Goal: Book appointment/travel/reservation

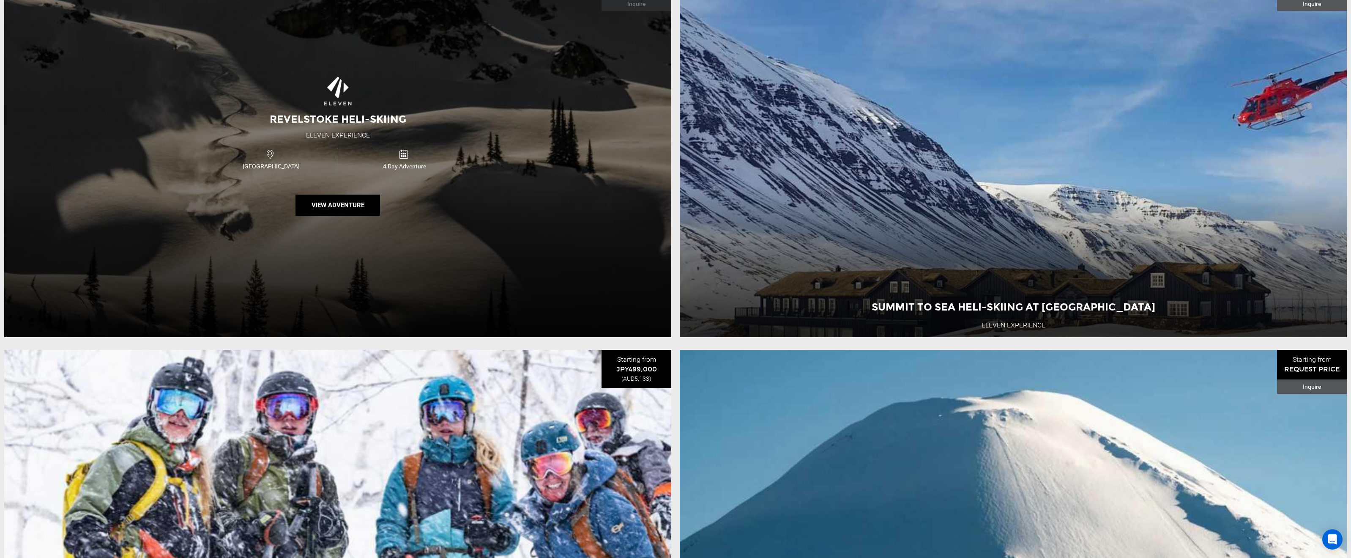
scroll to position [2579, 0]
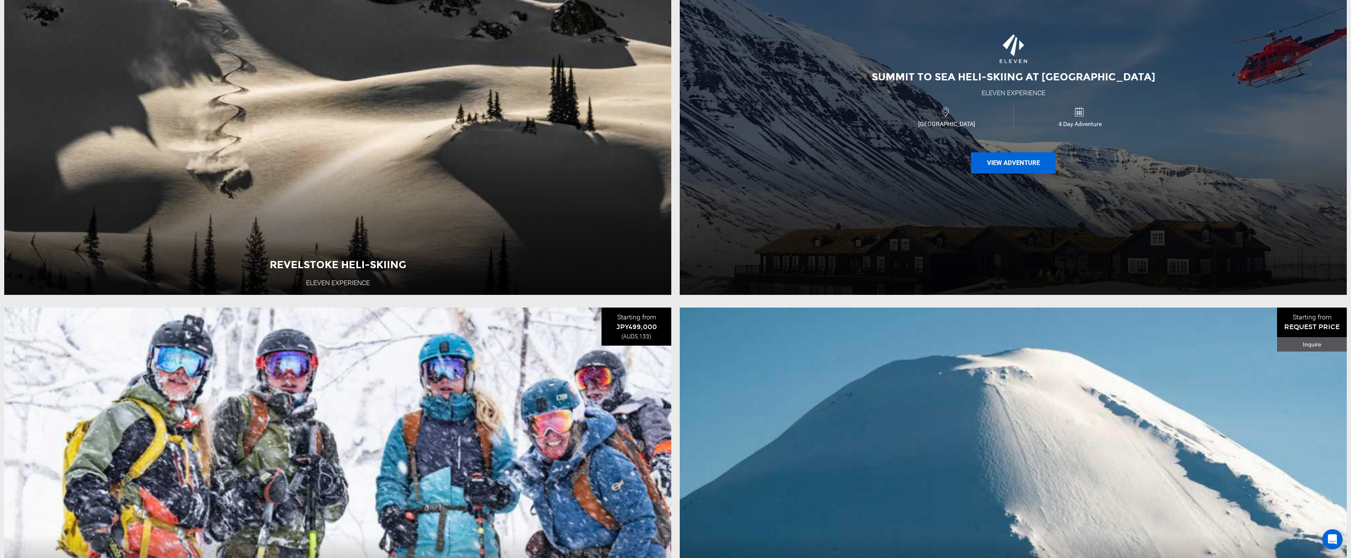
click at [1002, 173] on button "View Adventure" at bounding box center [1013, 162] width 85 height 21
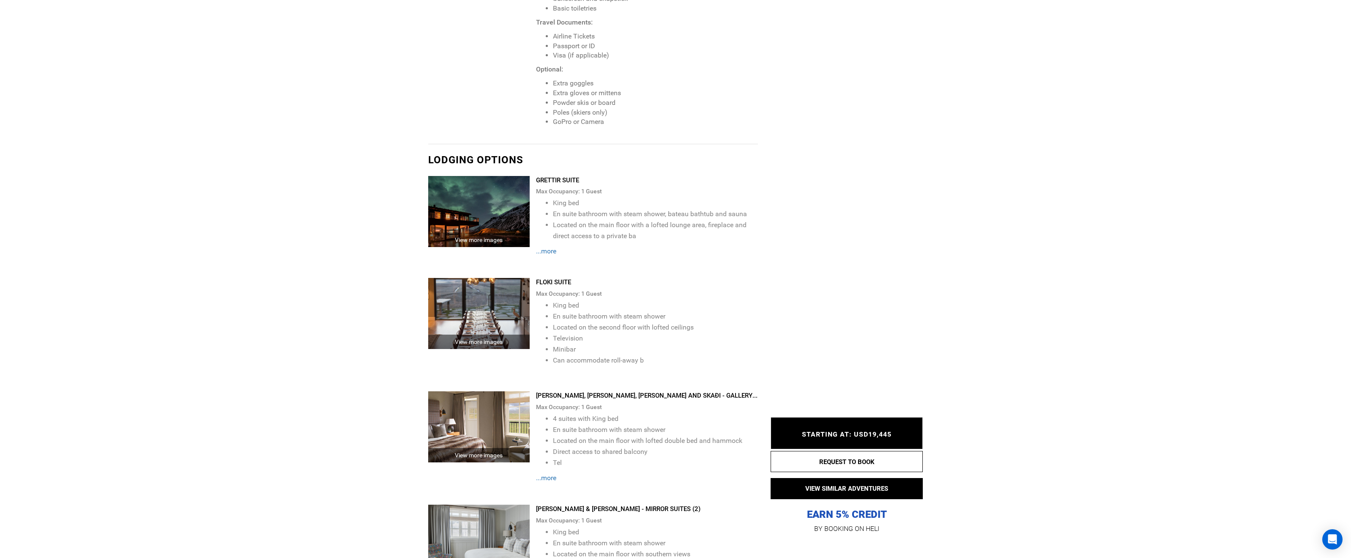
scroll to position [1987, 0]
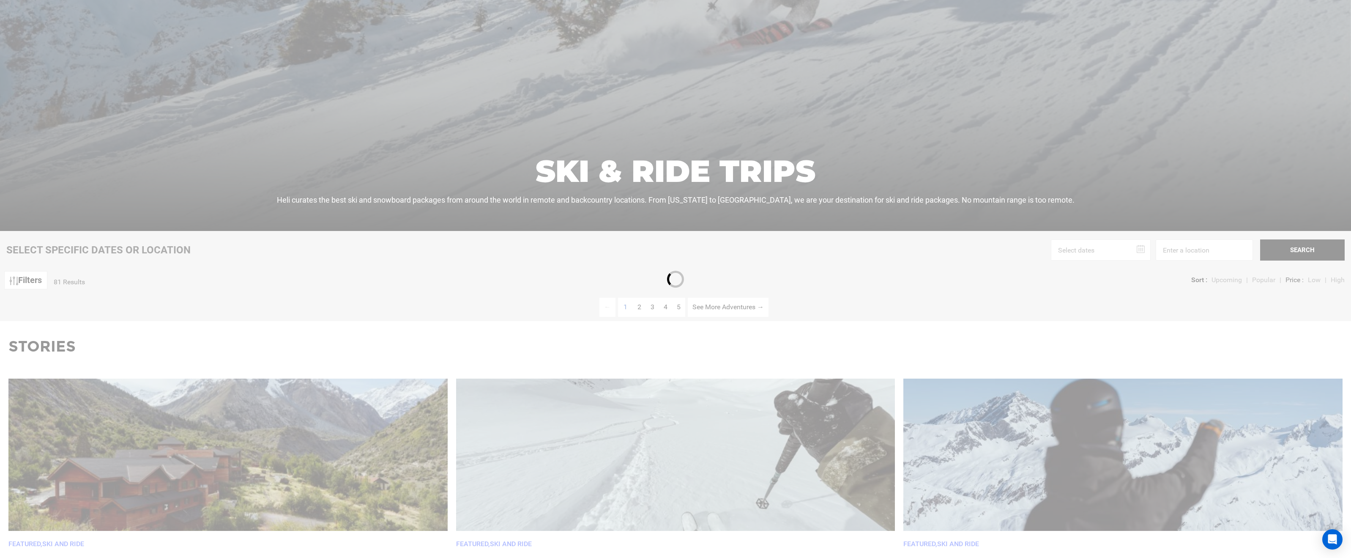
scroll to position [254, 0]
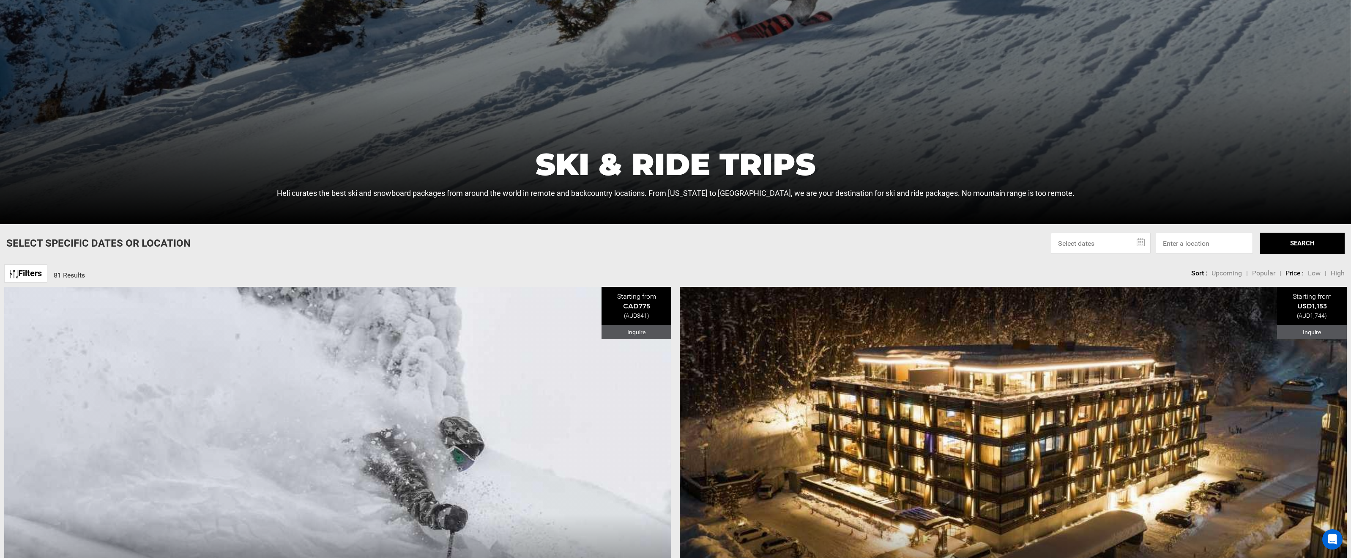
click at [1138, 240] on input "text" at bounding box center [1101, 243] width 100 height 21
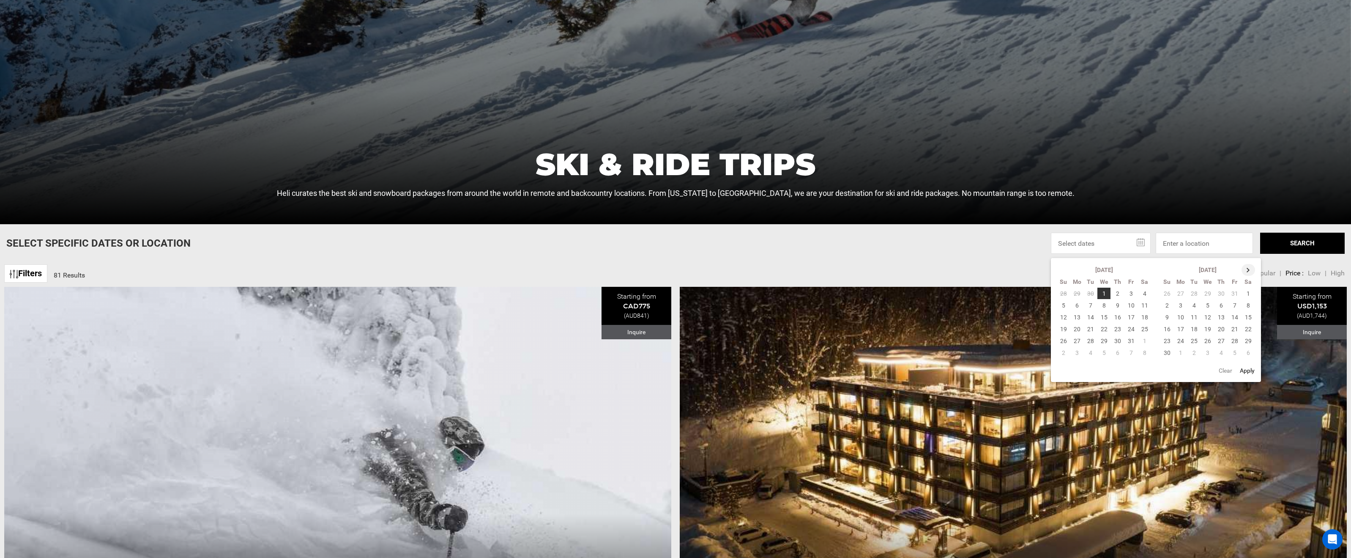
click at [1242, 269] on th at bounding box center [1249, 270] width 14 height 12
click at [1243, 268] on th at bounding box center [1249, 270] width 14 height 12
click at [1165, 338] on td "22" at bounding box center [1167, 341] width 14 height 12
click at [1247, 339] on td "28" at bounding box center [1249, 341] width 14 height 12
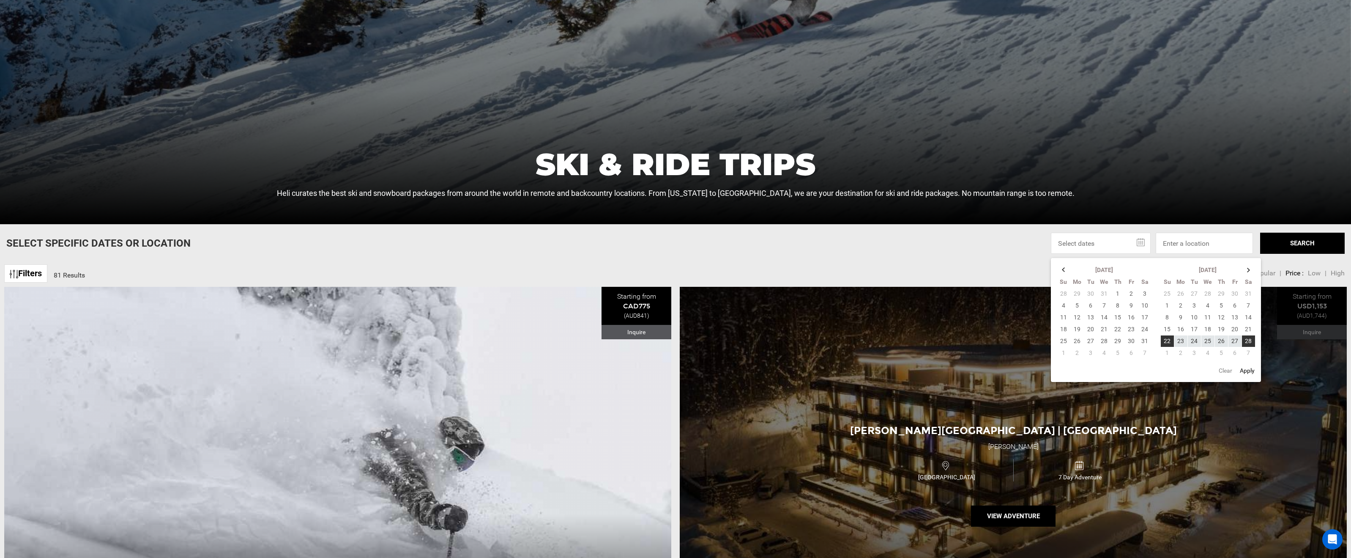
click at [1248, 370] on button "Apply" at bounding box center [1247, 370] width 20 height 15
type input "[DATE] - [DATE]"
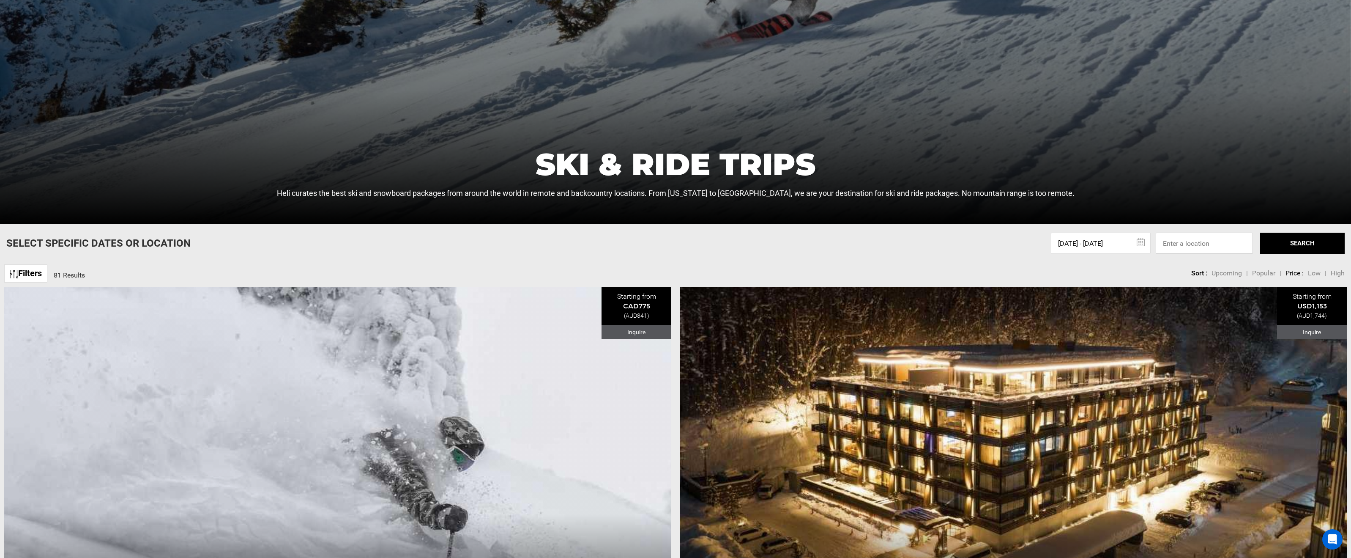
click at [1176, 246] on input at bounding box center [1204, 243] width 97 height 21
type input "[US_STATE]"
click at [1278, 246] on button "SEARCH" at bounding box center [1302, 243] width 85 height 21
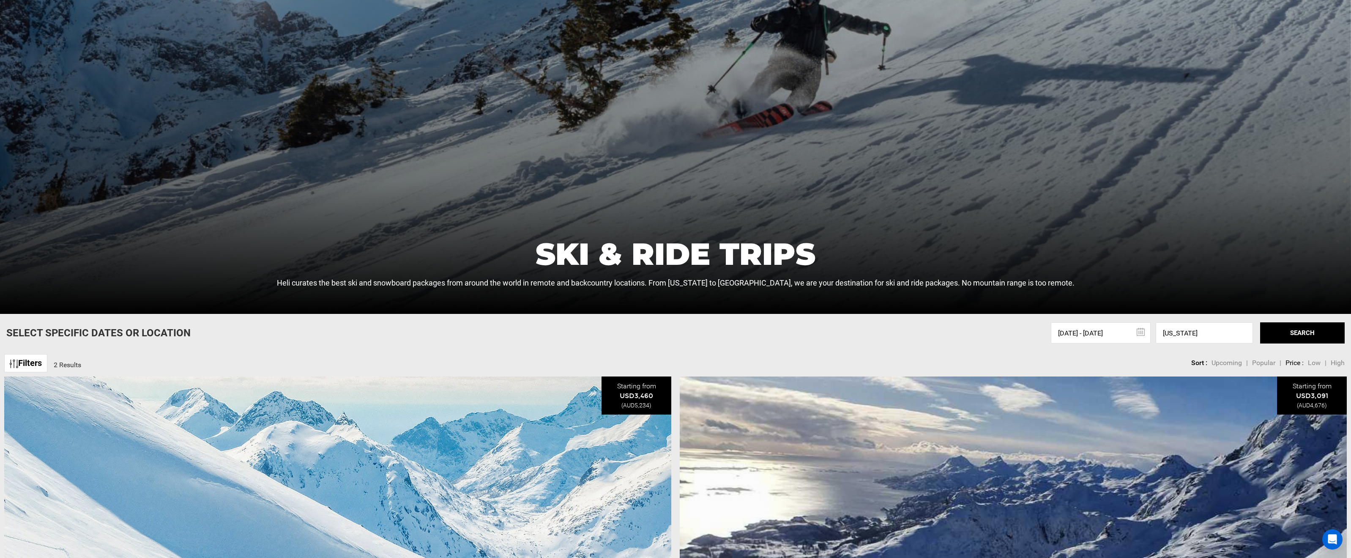
scroll to position [169, 0]
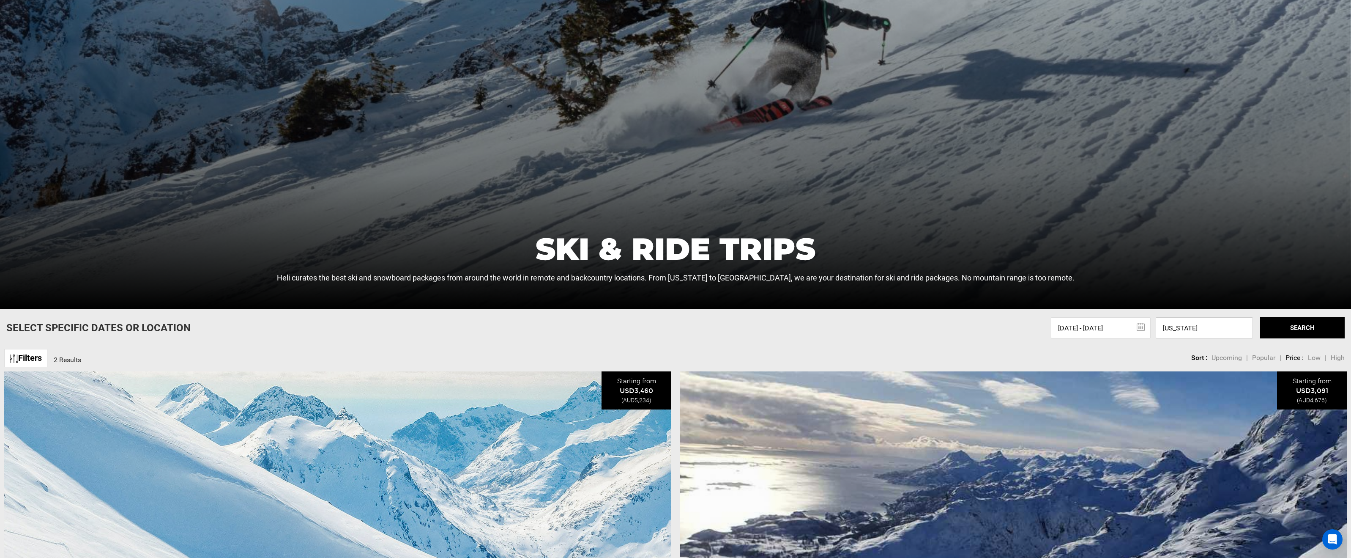
click at [1214, 332] on input "[US_STATE]" at bounding box center [1204, 327] width 97 height 21
drag, startPoint x: 1214, startPoint y: 332, endPoint x: 1159, endPoint y: 331, distance: 55.0
click at [1159, 331] on input "[US_STATE]" at bounding box center [1204, 327] width 97 height 21
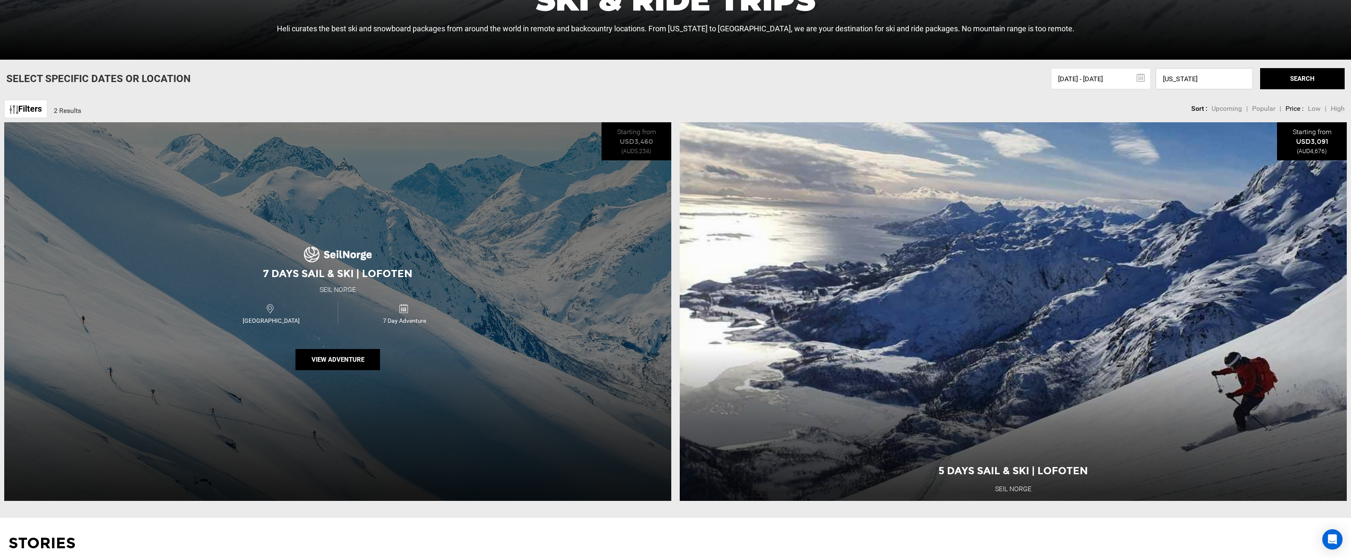
scroll to position [423, 0]
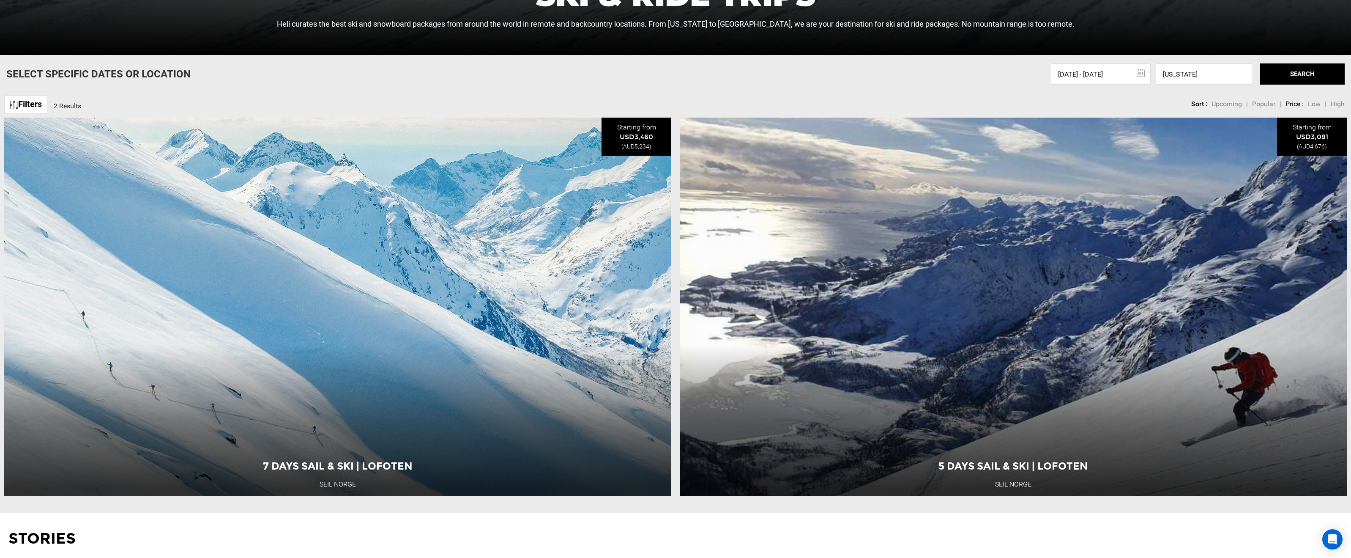
click at [38, 109] on link "Filters" at bounding box center [25, 104] width 43 height 18
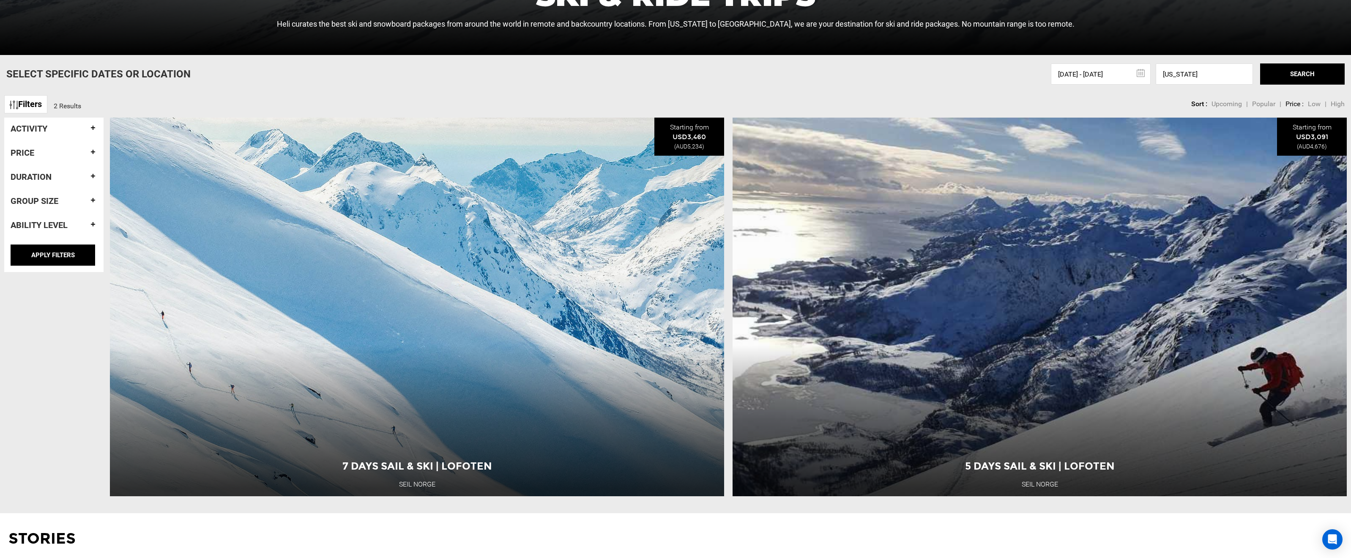
click at [88, 127] on h4 "Activity" at bounding box center [54, 128] width 87 height 9
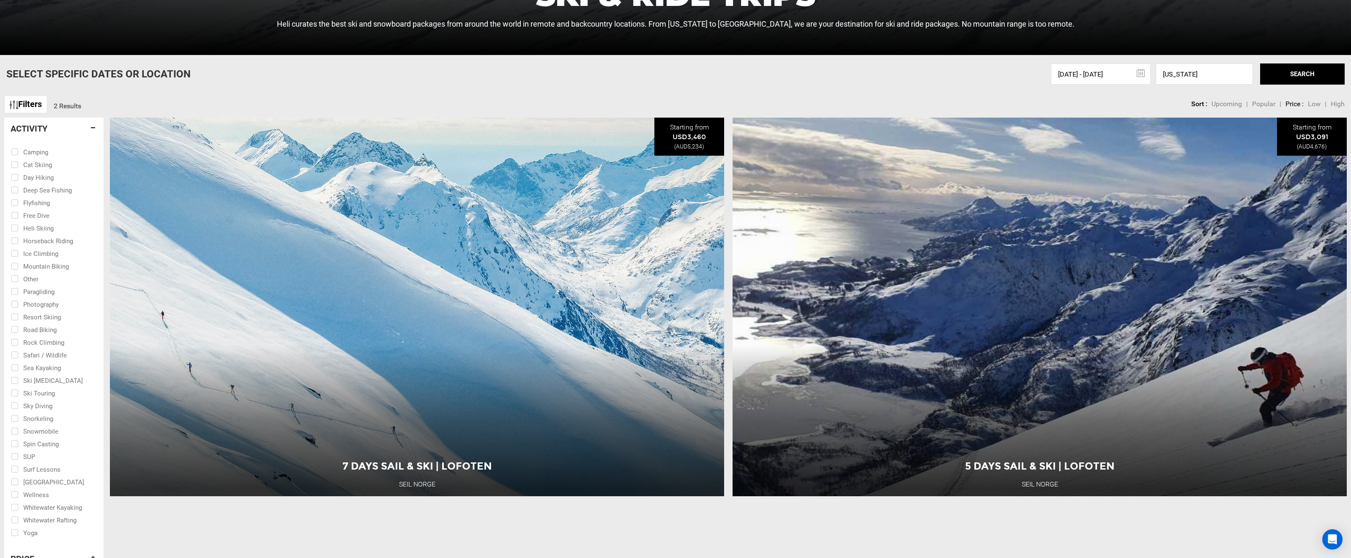
click at [37, 229] on input "checkbox" at bounding box center [48, 227] width 74 height 13
checkbox input "true"
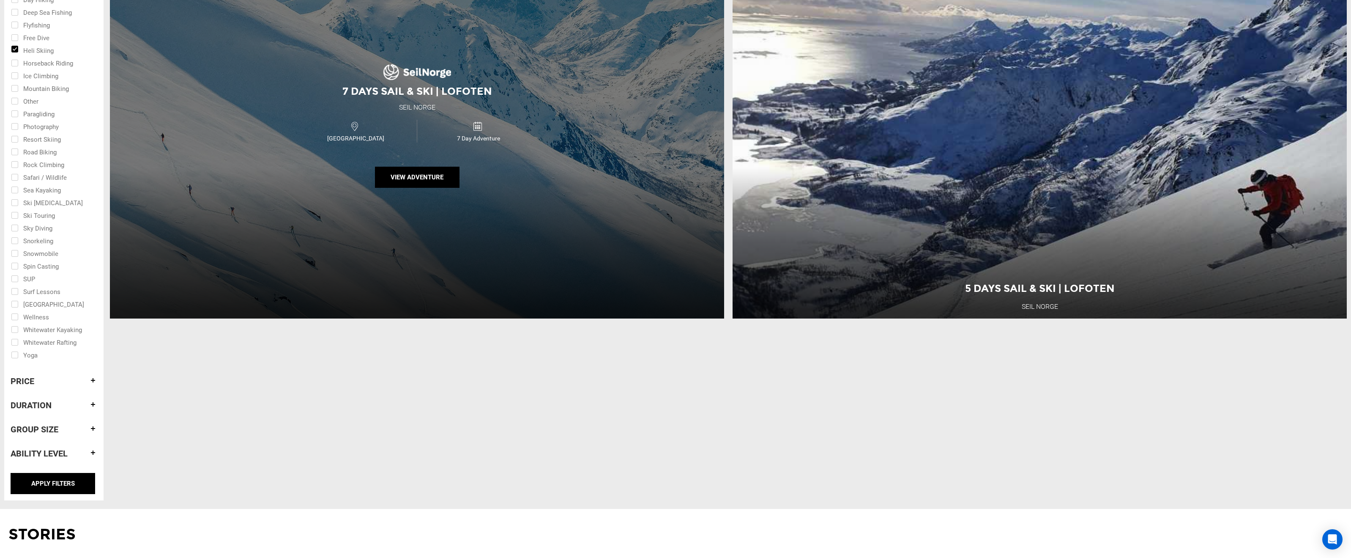
scroll to position [634, 0]
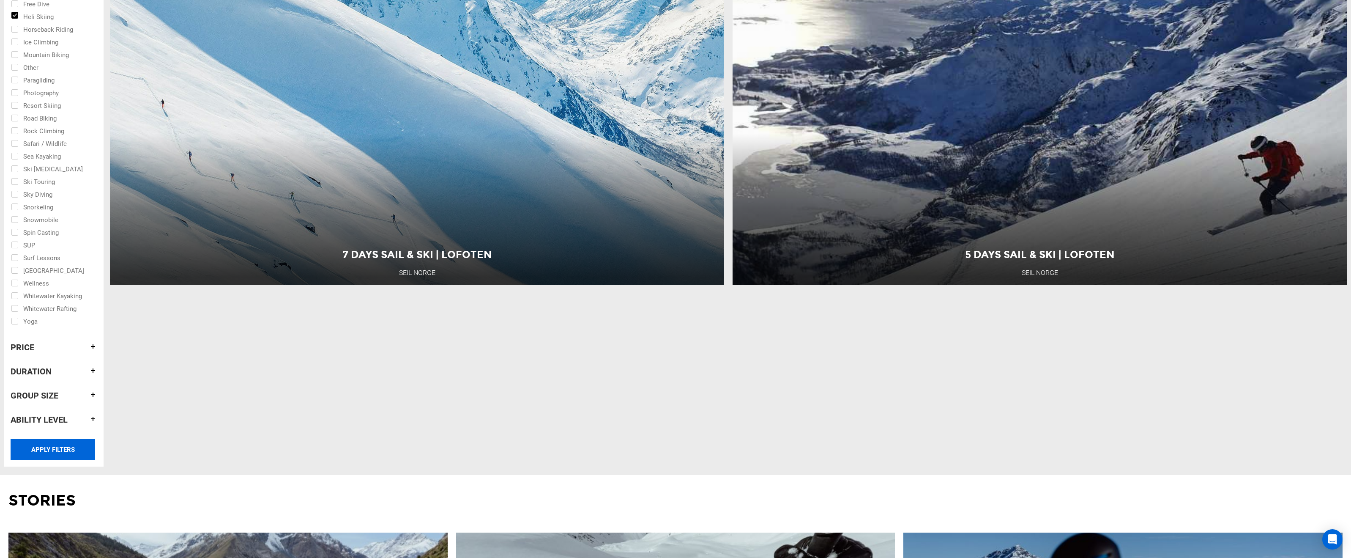
click at [82, 446] on input "APPLY FILTERS" at bounding box center [53, 449] width 85 height 21
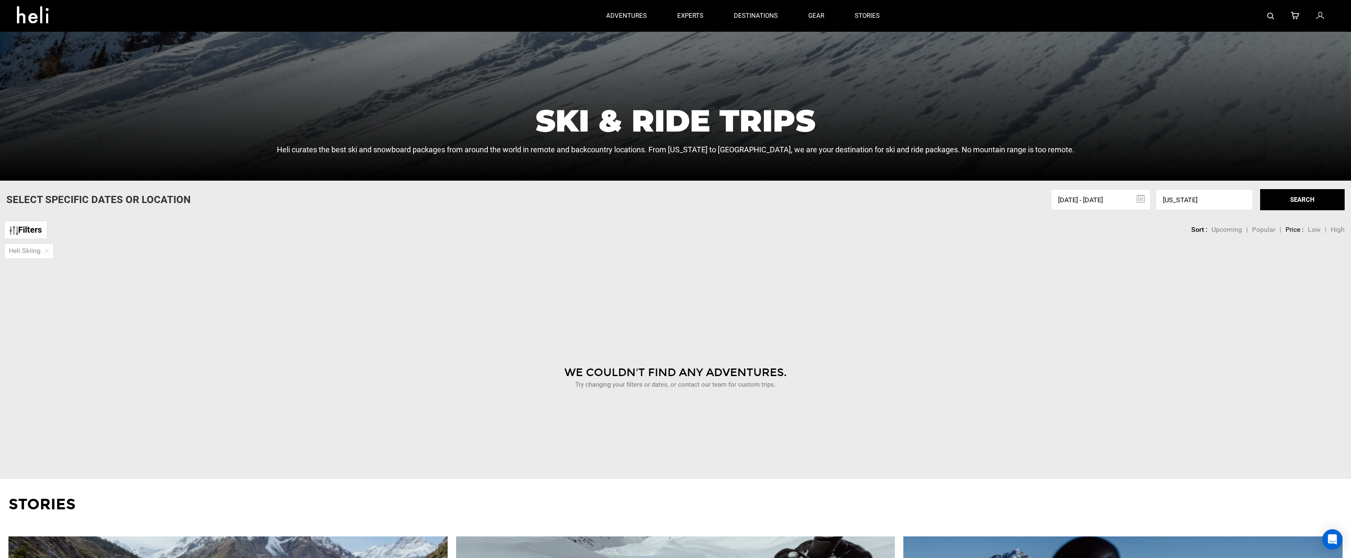
scroll to position [296, 0]
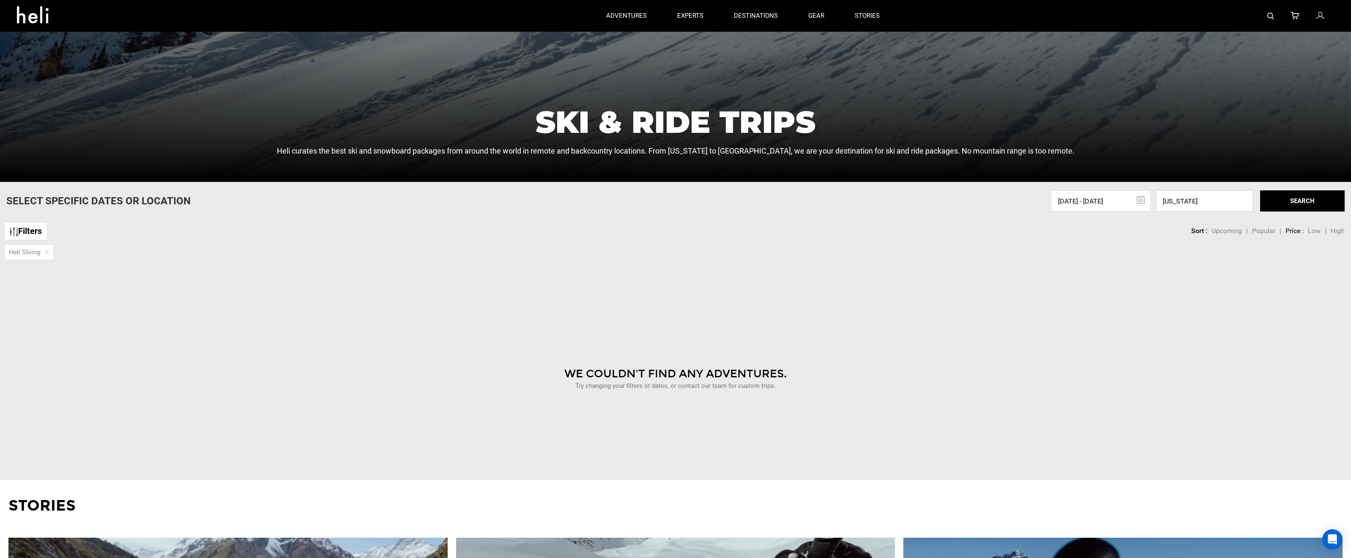
drag, startPoint x: 1201, startPoint y: 200, endPoint x: 1158, endPoint y: 200, distance: 42.3
click at [1158, 200] on input "[US_STATE]" at bounding box center [1204, 200] width 97 height 21
click at [1312, 203] on button "SEARCH" at bounding box center [1302, 200] width 85 height 21
